Goal: Information Seeking & Learning: Learn about a topic

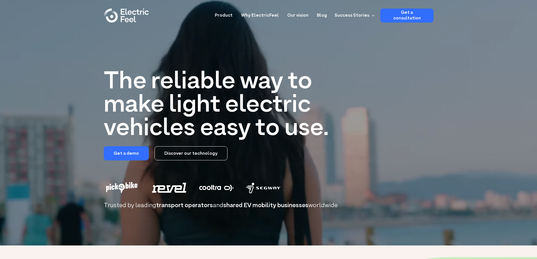
click at [232, 14] on link "Product" at bounding box center [224, 13] width 18 height 10
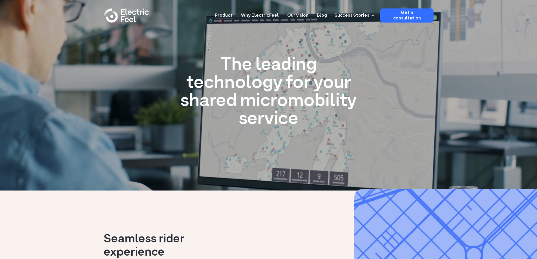
click at [262, 17] on link "Why ElectricFeel" at bounding box center [260, 13] width 38 height 10
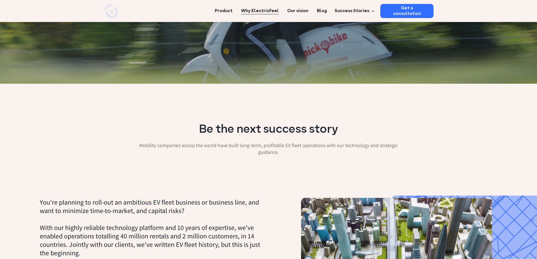
scroll to position [28, 0]
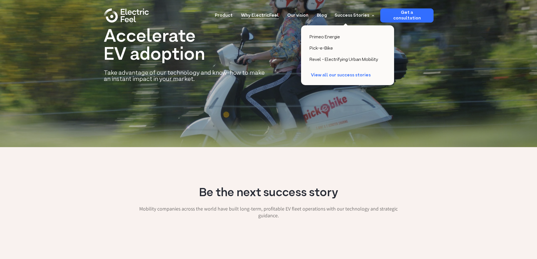
click at [365, 14] on div "Success Stories" at bounding box center [351, 15] width 35 height 7
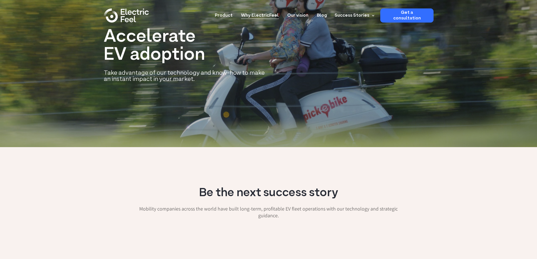
click at [370, 17] on div "Success Stories" at bounding box center [353, 15] width 45 height 14
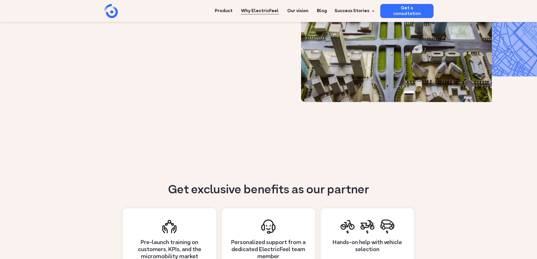
scroll to position [366, 0]
